Goal: Book appointment/travel/reservation

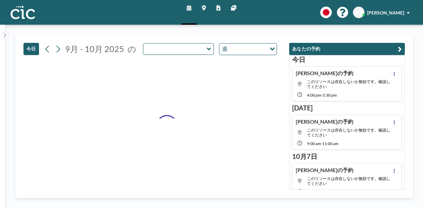
type input "Suisen"
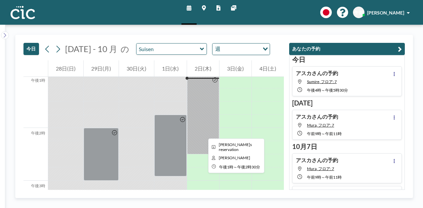
scroll to position [689, 0]
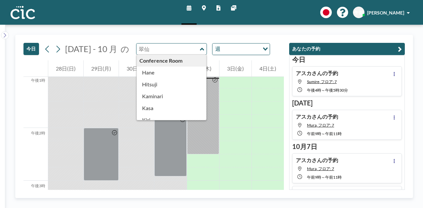
click at [182, 53] on input "text" at bounding box center [167, 49] width 63 height 11
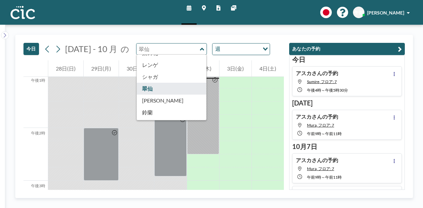
scroll to position [246, 0]
type input "Sumire"
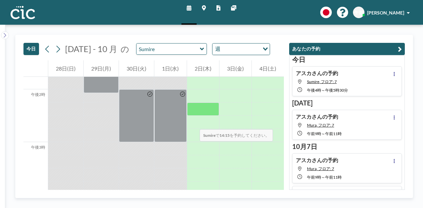
scroll to position [729, 0]
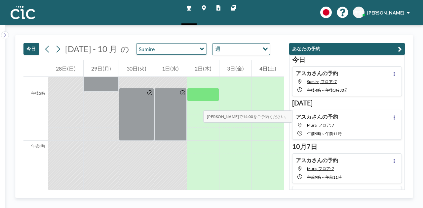
click at [197, 101] on div at bounding box center [203, 94] width 32 height 13
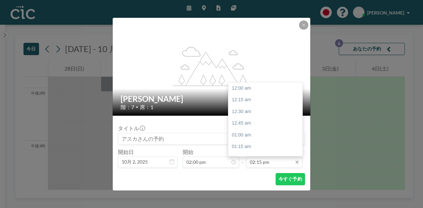
click at [275, 164] on input "02:15 pm" at bounding box center [274, 162] width 56 height 11
click at [268, 126] on div "午後3時" at bounding box center [266, 124] width 77 height 12
type input "03:00 pm"
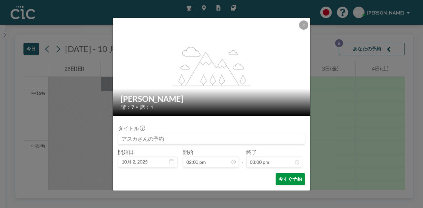
scroll to position [706, 0]
click at [297, 180] on font "今すぐ予約" at bounding box center [289, 179] width 23 height 6
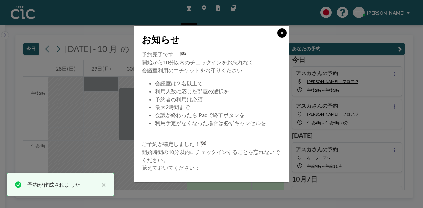
click at [284, 32] on button at bounding box center [281, 32] width 9 height 9
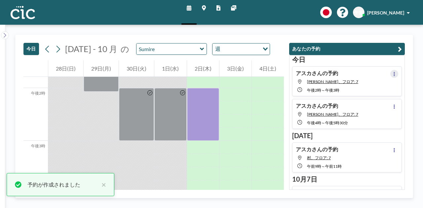
click at [393, 72] on icon at bounding box center [394, 74] width 3 height 4
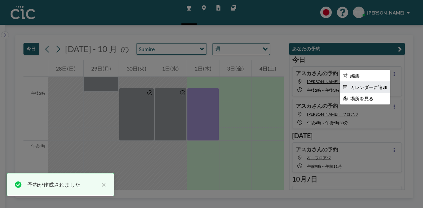
click at [360, 86] on font "カレンダーに追加" at bounding box center [368, 88] width 37 height 6
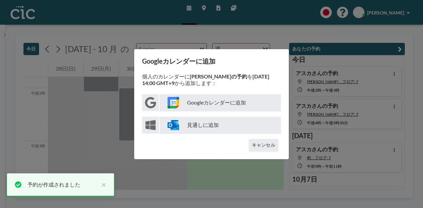
click at [210, 107] on p "Googleカレンダーに追加" at bounding box center [220, 102] width 121 height 17
